Goal: Task Accomplishment & Management: Complete application form

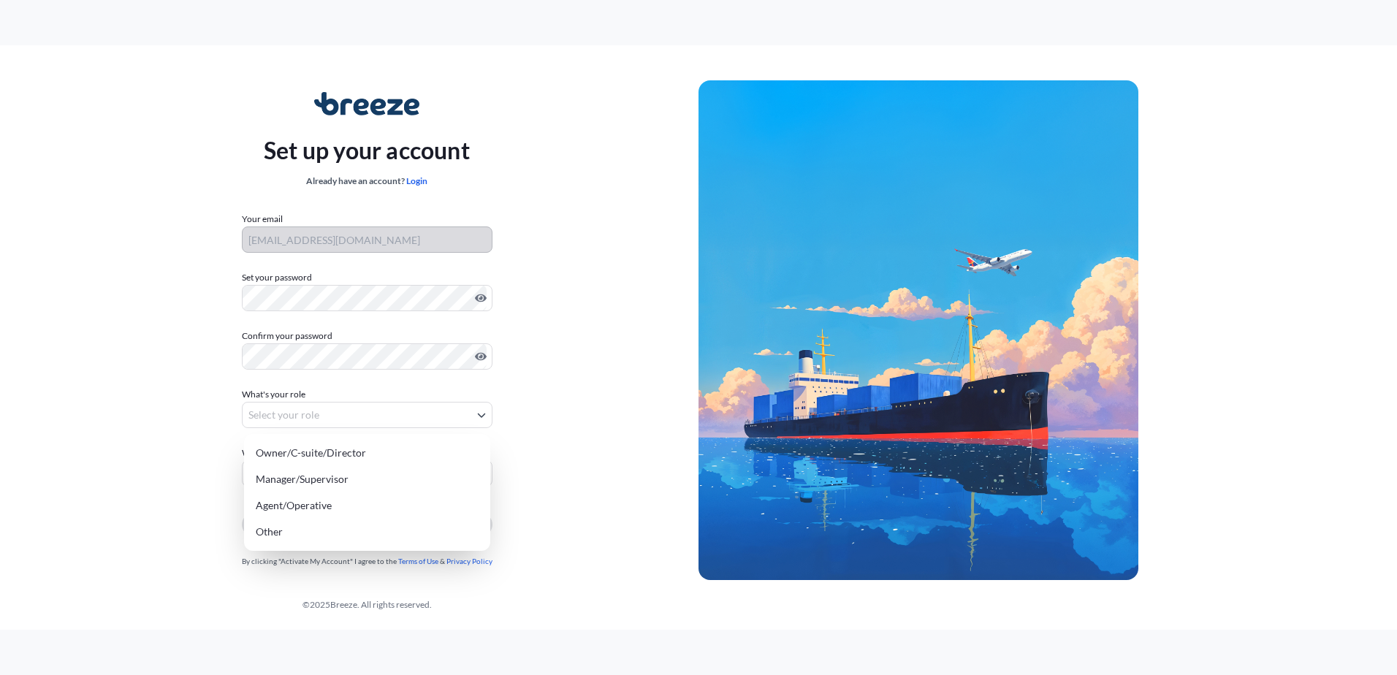
click at [281, 410] on body "Set up your account Already have an account? Login Your email mihai.valeanu@far…" at bounding box center [698, 337] width 1397 height 675
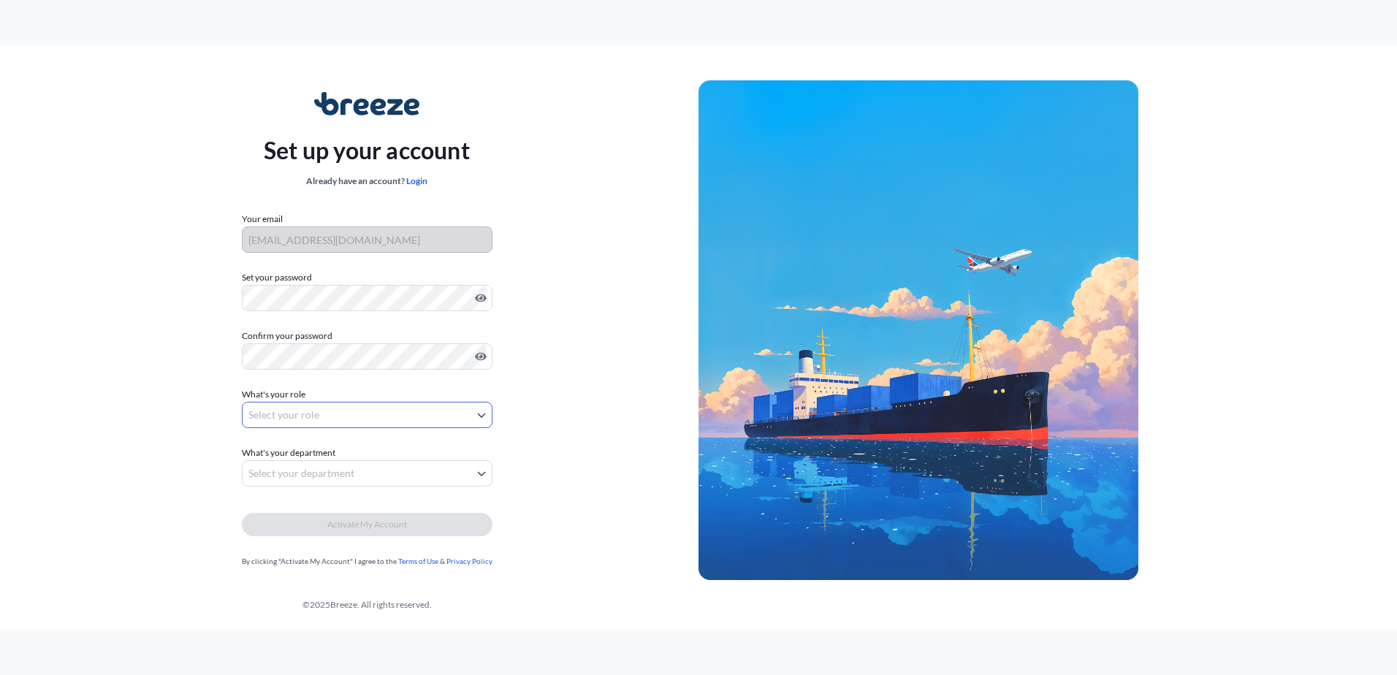
click at [448, 416] on body "Set up your account Already have an account? Login Your email mihai.valeanu@far…" at bounding box center [698, 337] width 1397 height 675
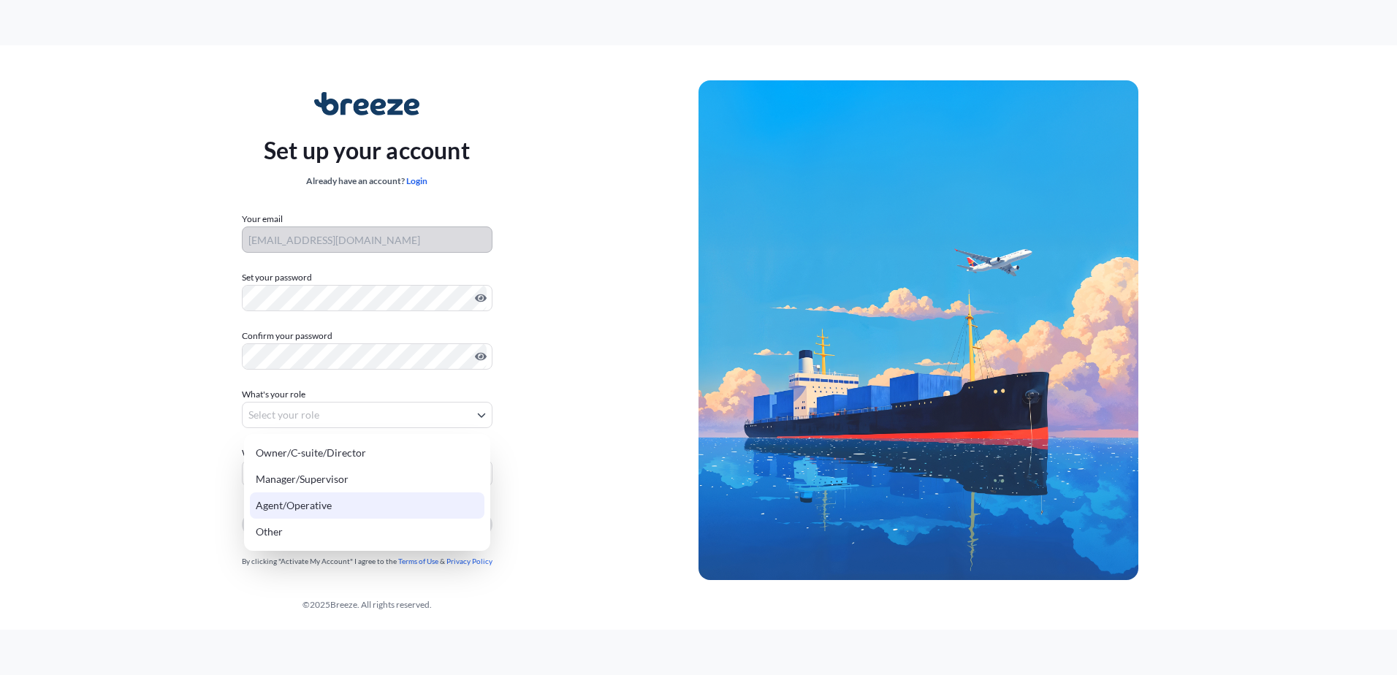
click at [430, 503] on div "Agent/Operative" at bounding box center [367, 505] width 234 height 26
select select "agent/operative"
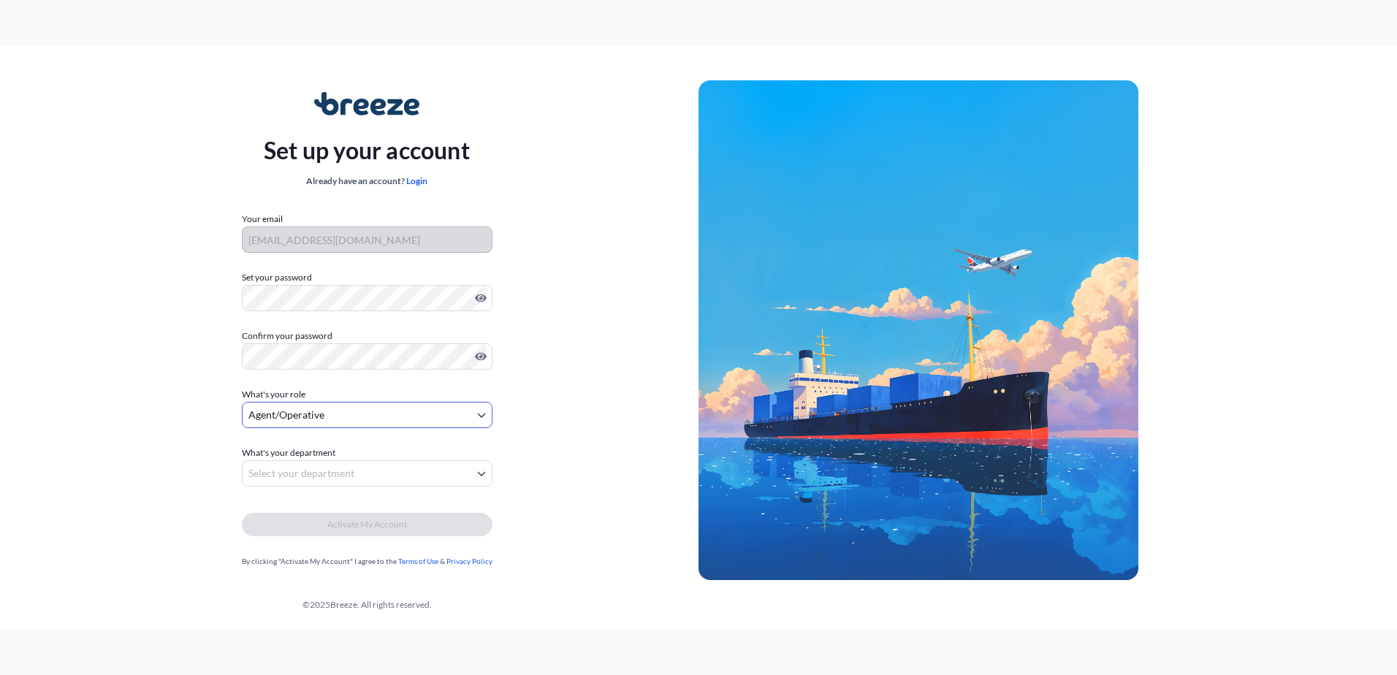
click at [331, 465] on body "Set up your account Already have an account? Login Your email mihai.valeanu@far…" at bounding box center [698, 337] width 1397 height 675
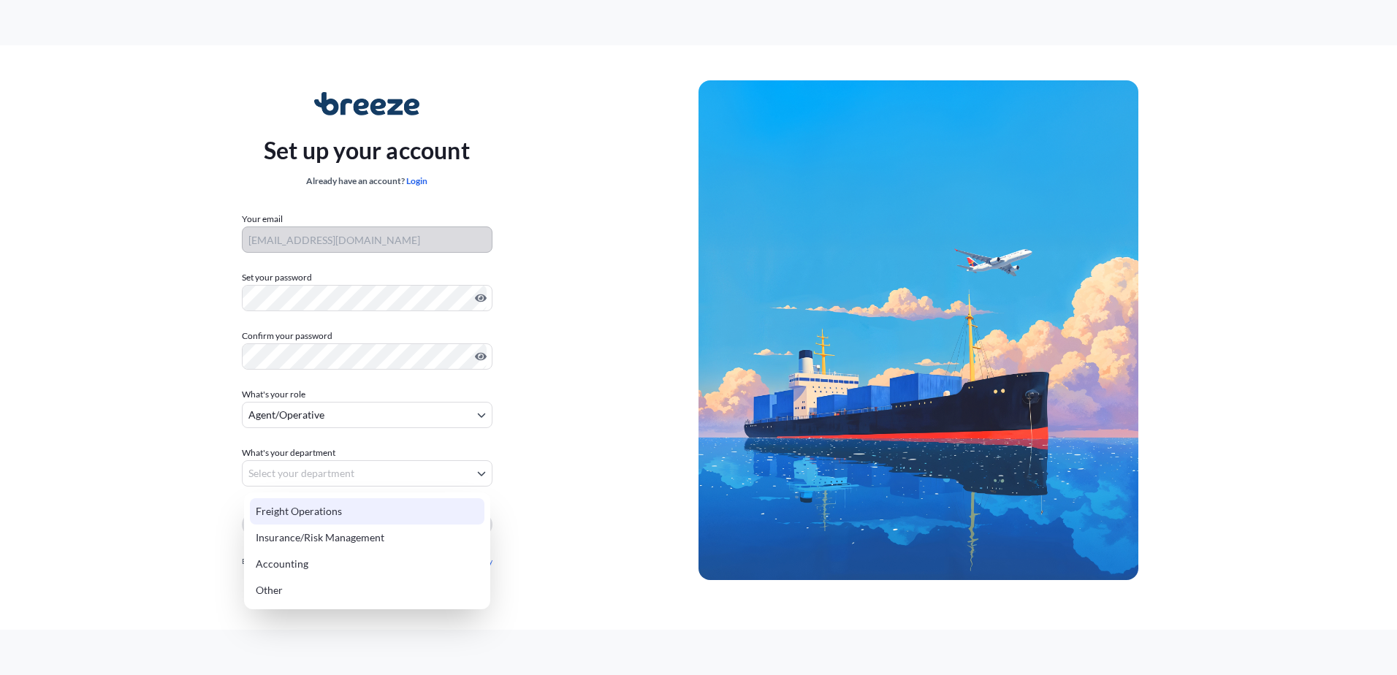
click at [356, 515] on div "Freight Operations" at bounding box center [367, 511] width 234 height 26
select select "freight operations"
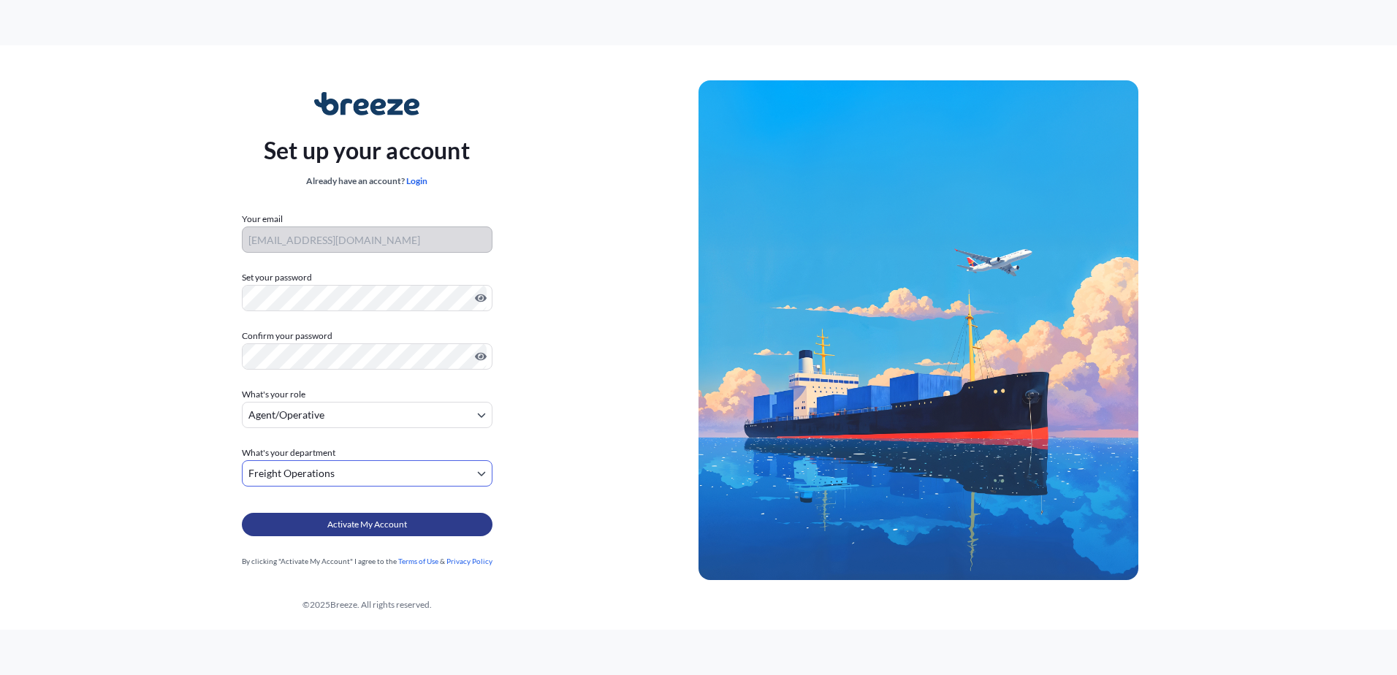
click at [360, 527] on span "Activate My Account" at bounding box center [367, 524] width 80 height 15
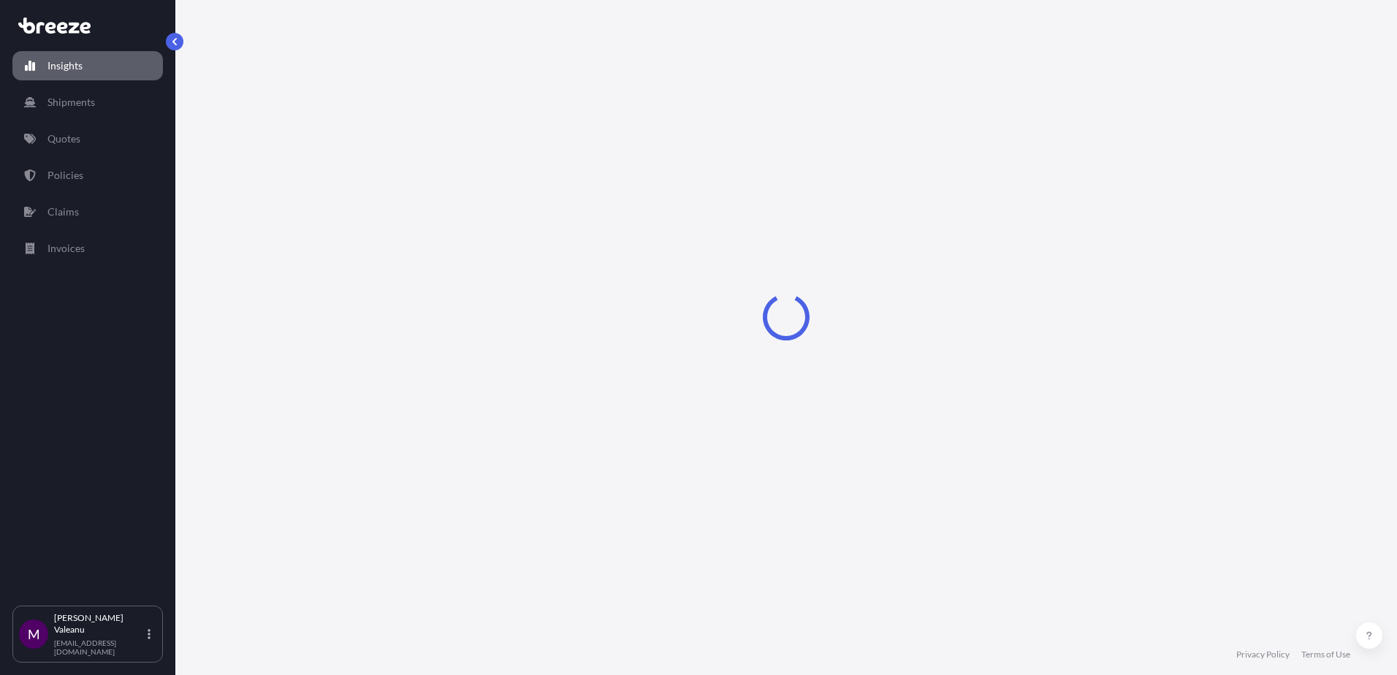
select select "2025"
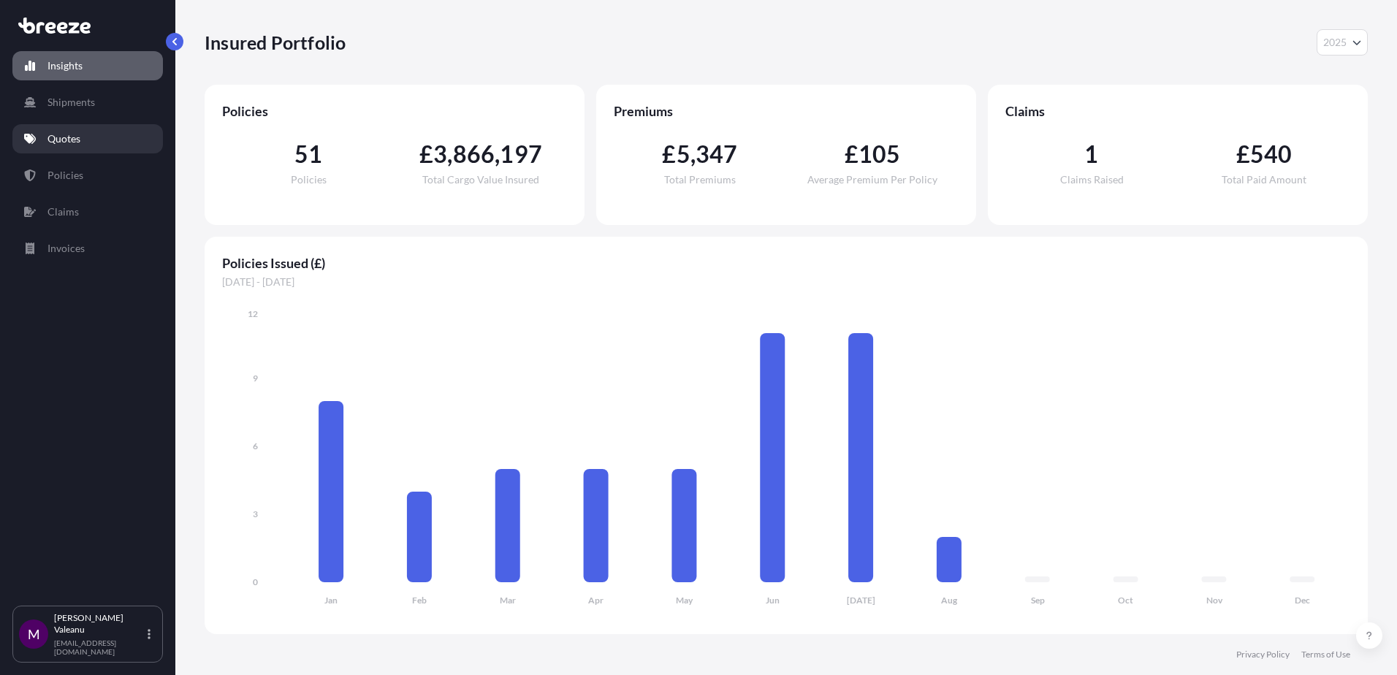
click at [68, 141] on p "Quotes" at bounding box center [63, 138] width 33 height 15
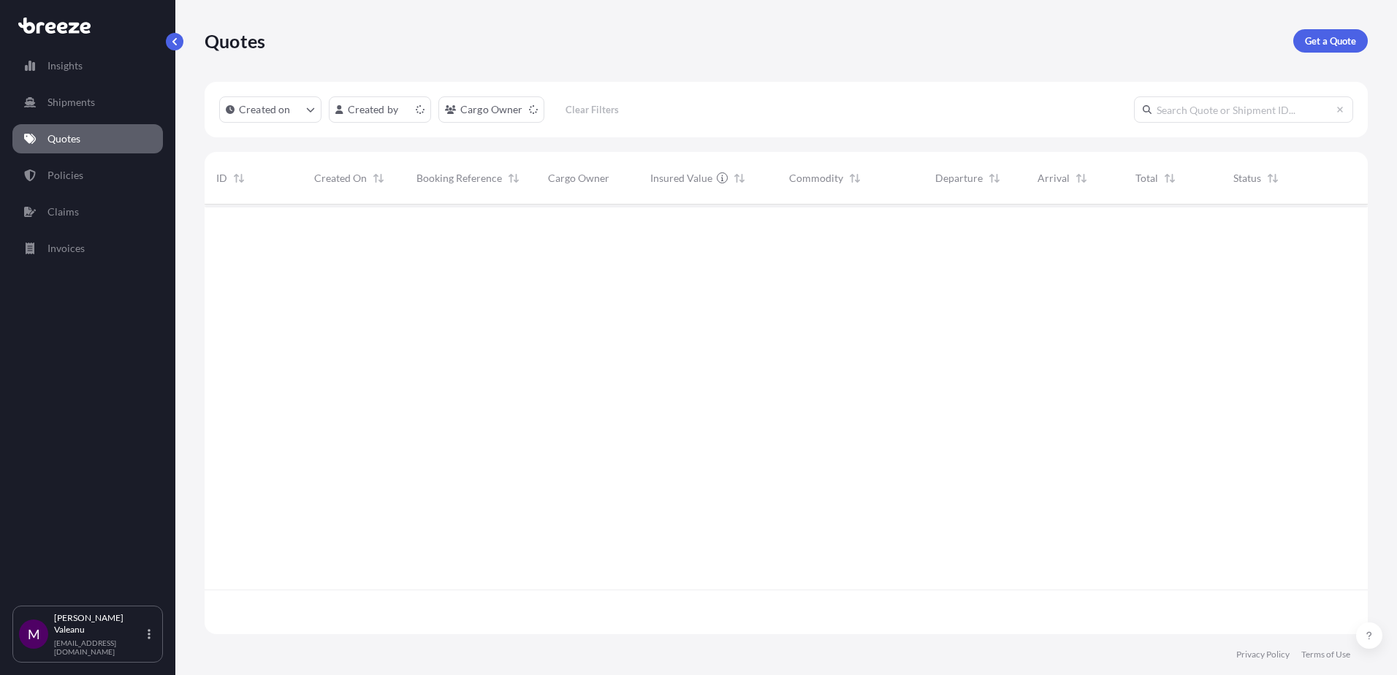
scroll to position [427, 1152]
click at [306, 106] on icon "createdOn Filter options" at bounding box center [310, 109] width 9 height 9
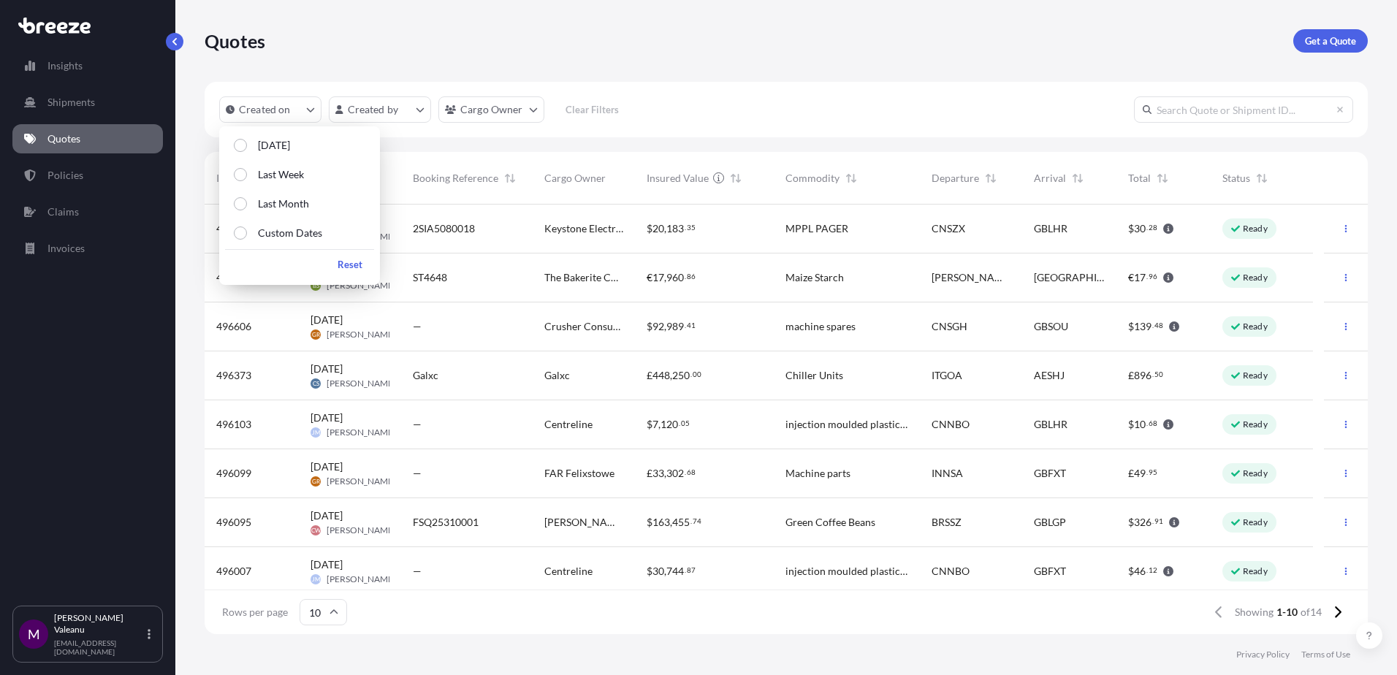
click at [839, 87] on div "Created on Created by Cargo Owner Clear Filters" at bounding box center [786, 110] width 1163 height 56
